Goal: Task Accomplishment & Management: Manage account settings

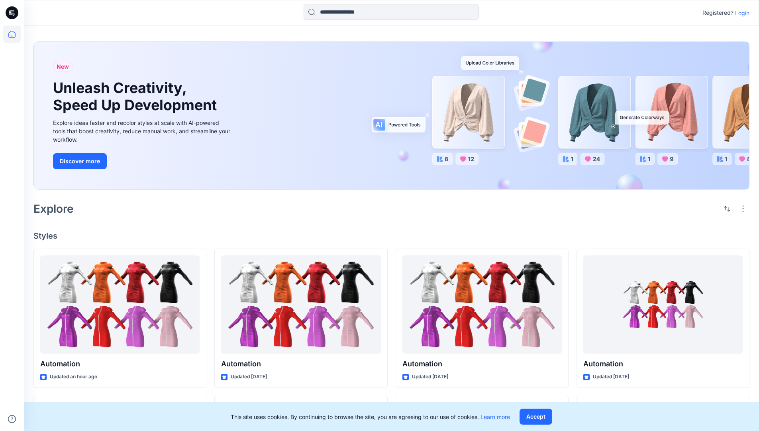
click at [741, 13] on p "Login" at bounding box center [742, 13] width 14 height 8
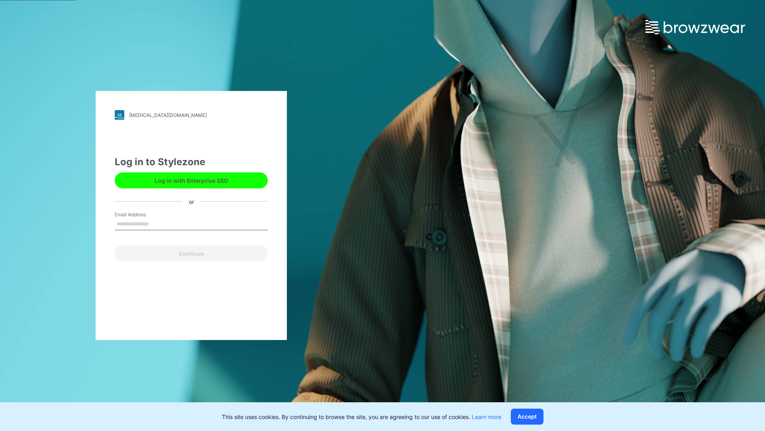
click at [157, 223] on input "Email Address" at bounding box center [191, 224] width 153 height 12
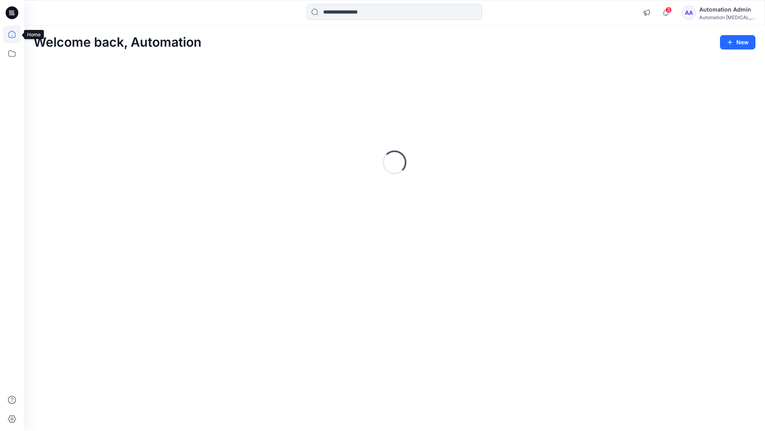
click at [15, 34] on icon at bounding box center [11, 34] width 7 height 7
click at [722, 14] on div "Automation Admin" at bounding box center [728, 10] width 56 height 10
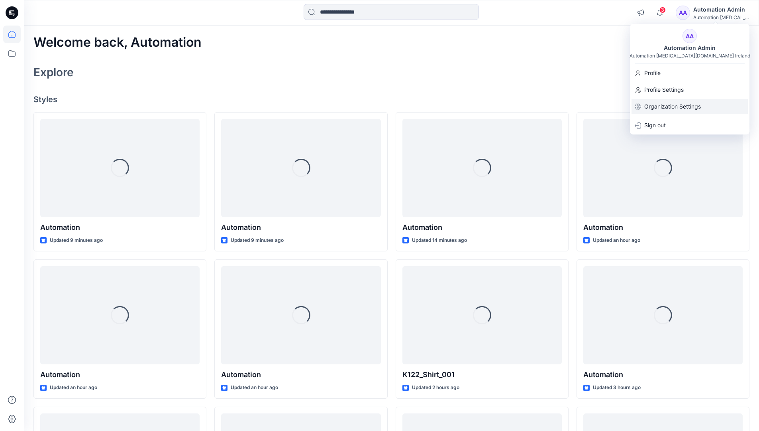
click at [703, 104] on div "Organization Settings" at bounding box center [690, 106] width 116 height 15
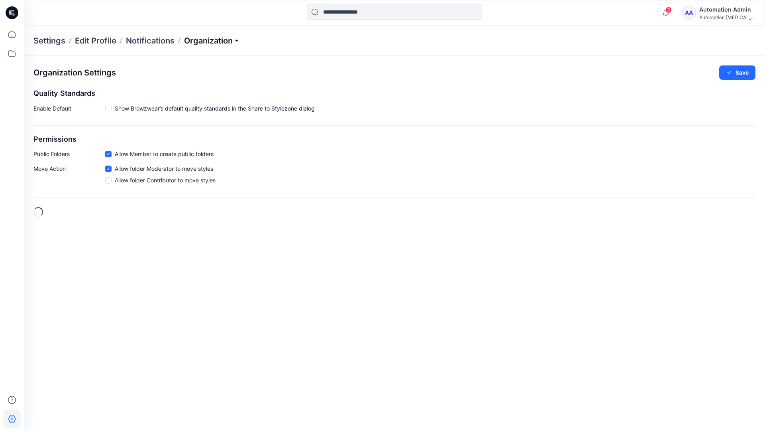
click at [233, 43] on p "Organization" at bounding box center [212, 40] width 56 height 11
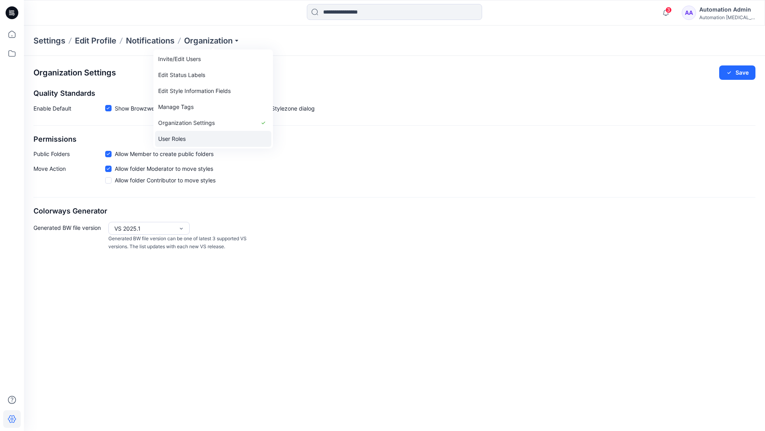
click at [181, 138] on link "User Roles" at bounding box center [213, 139] width 116 height 16
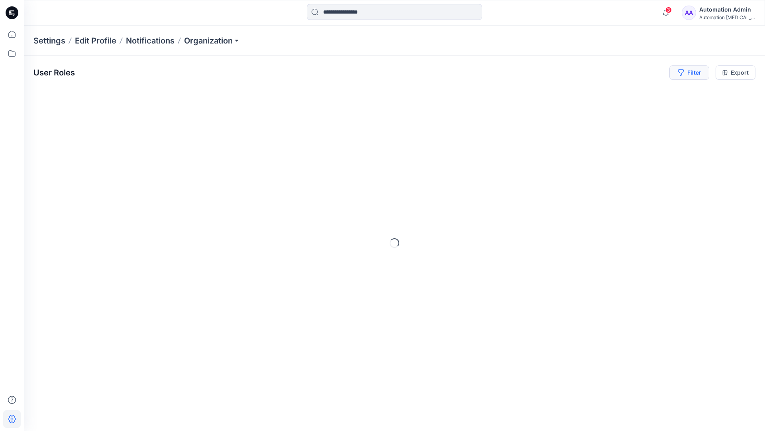
click at [696, 75] on button "Filter" at bounding box center [690, 72] width 40 height 14
click at [589, 93] on div at bounding box center [568, 94] width 82 height 10
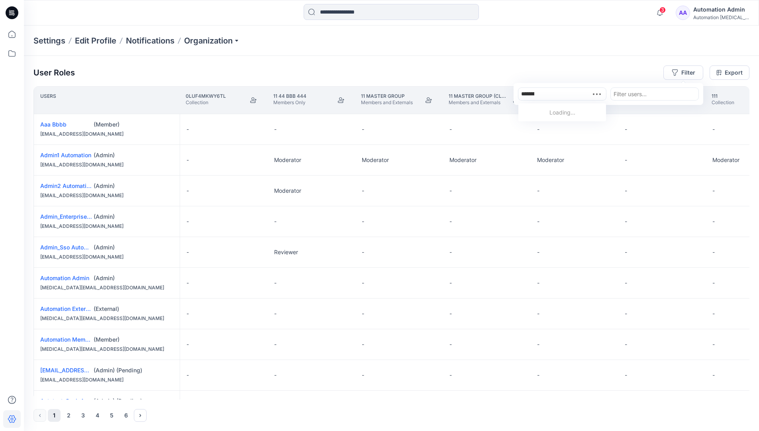
type input "**********"
click at [571, 108] on div "Automation testim.io" at bounding box center [562, 117] width 78 height 18
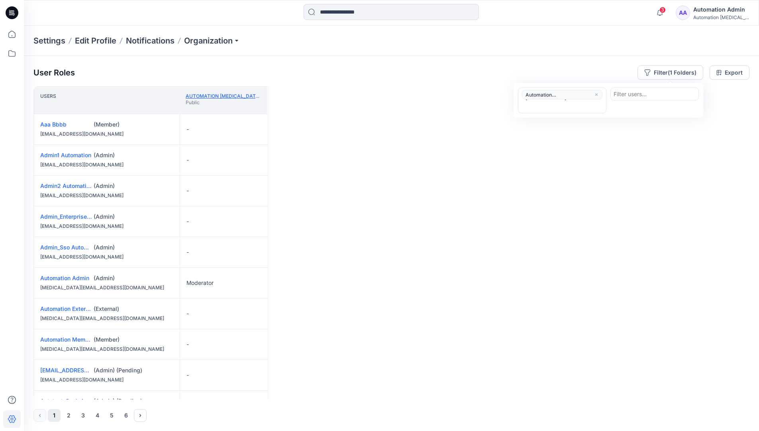
click at [237, 95] on link "Automation testim.io" at bounding box center [243, 96] width 115 height 6
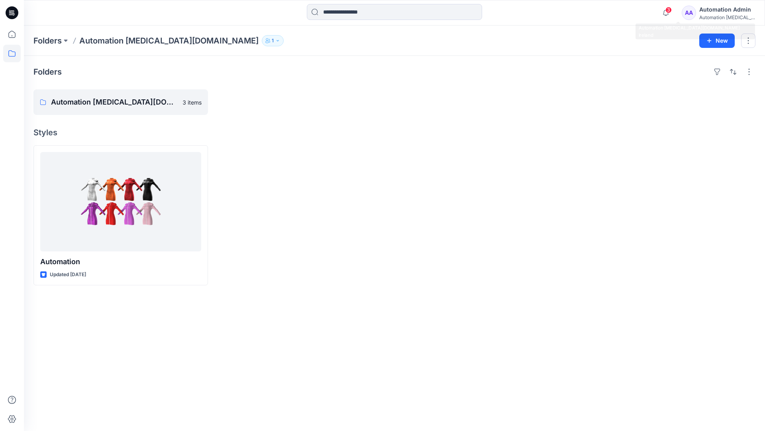
click at [714, 14] on div "Automation testim..." at bounding box center [728, 17] width 56 height 6
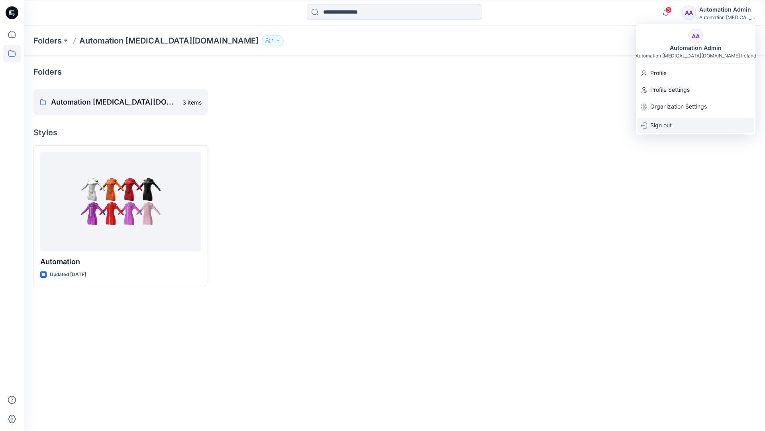
click at [683, 124] on div "Sign out" at bounding box center [696, 125] width 116 height 15
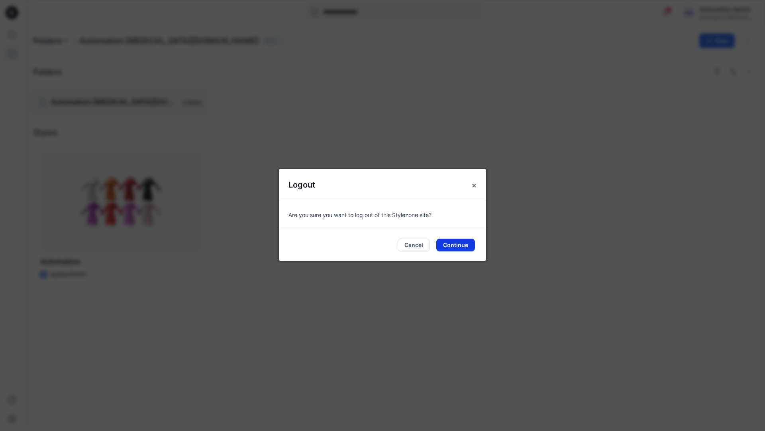
click at [474, 241] on button "Continue" at bounding box center [456, 244] width 39 height 13
